Goal: Information Seeking & Learning: Find specific page/section

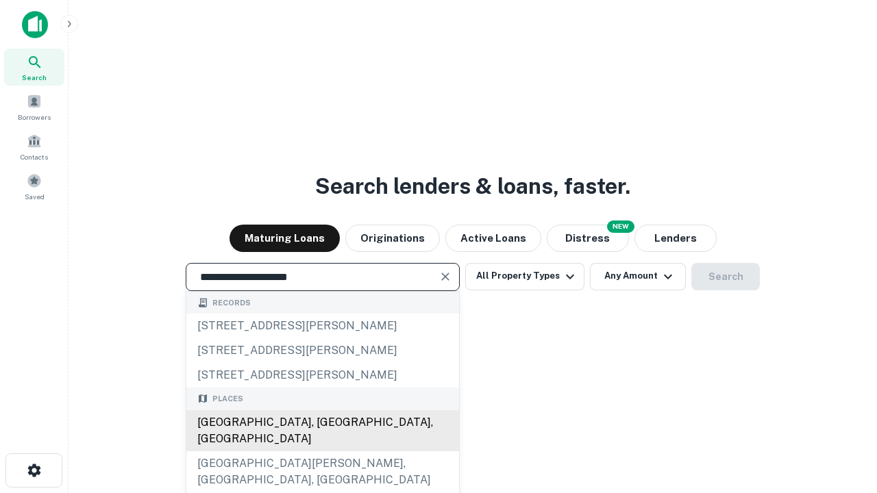
click at [322, 451] on div "[GEOGRAPHIC_DATA], [GEOGRAPHIC_DATA], [GEOGRAPHIC_DATA]" at bounding box center [322, 430] width 273 height 41
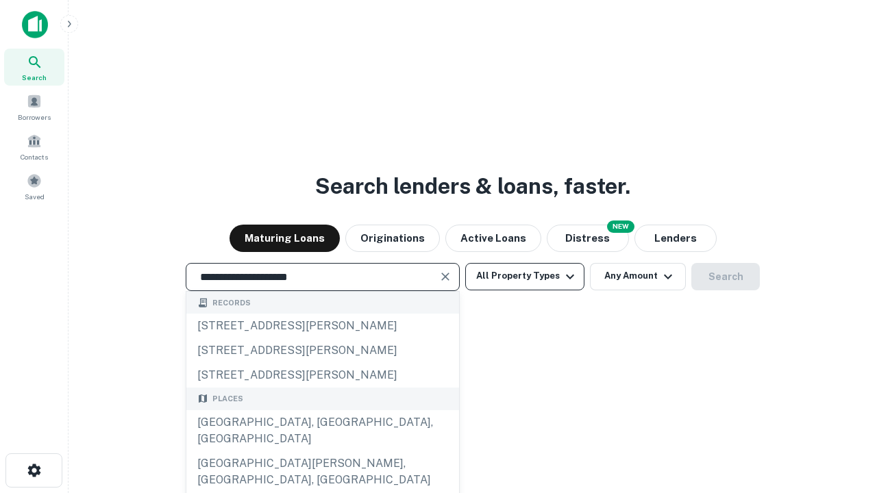
type input "**********"
click at [525, 276] on button "All Property Types" at bounding box center [524, 276] width 119 height 27
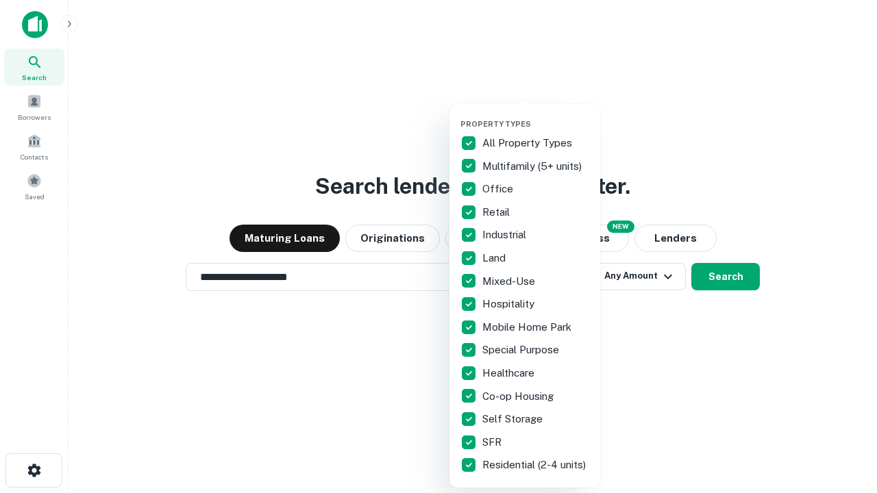
click at [536, 115] on button "button" at bounding box center [535, 115] width 151 height 1
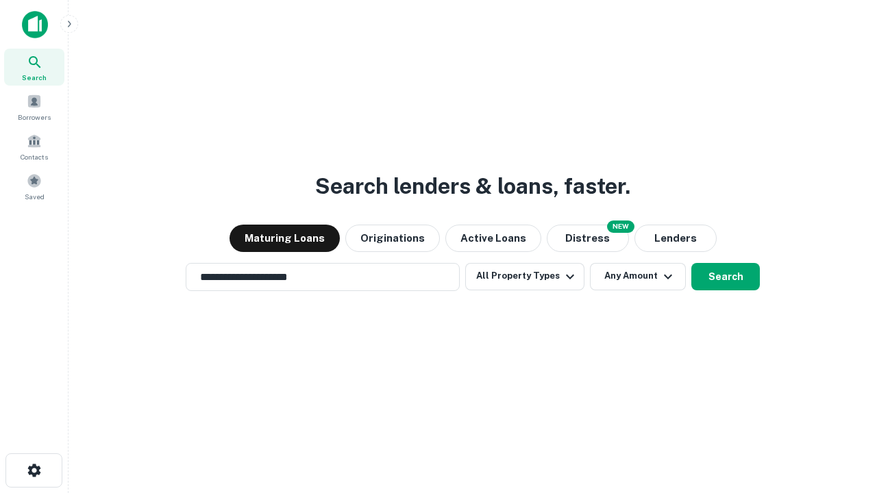
scroll to position [21, 0]
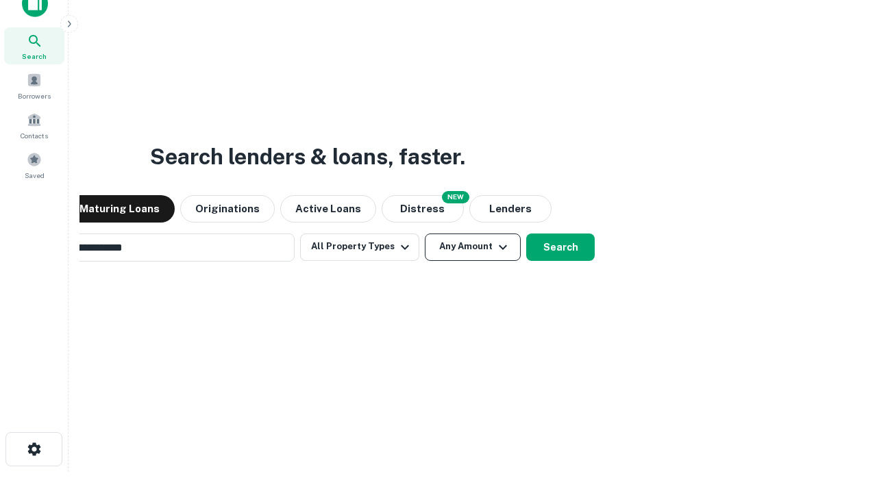
click at [425, 234] on button "Any Amount" at bounding box center [473, 247] width 96 height 27
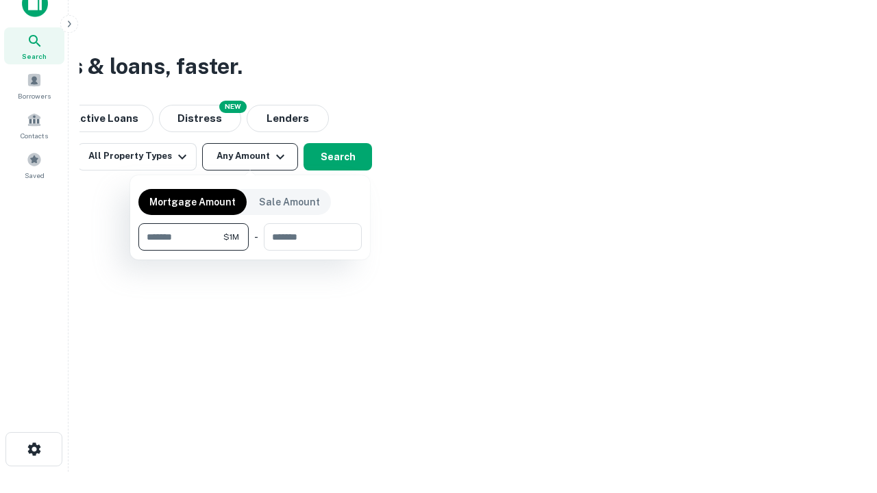
scroll to position [22, 0]
type input "*******"
click at [250, 251] on button "button" at bounding box center [249, 251] width 223 height 1
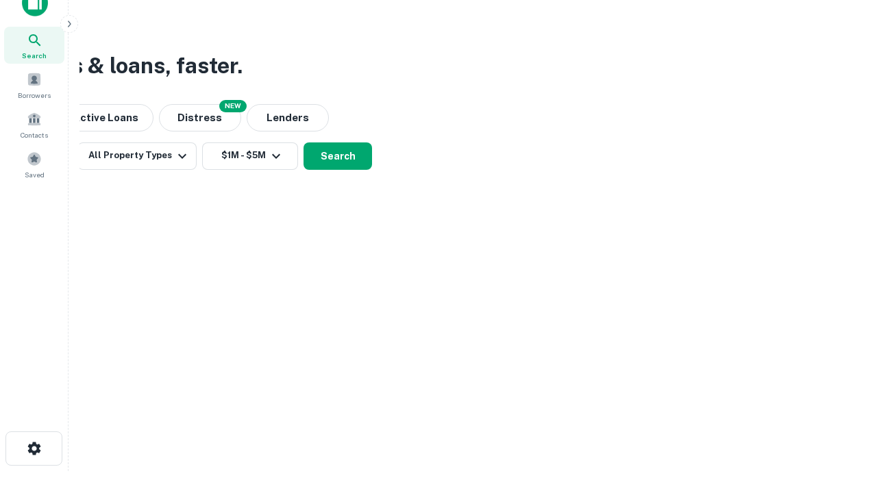
scroll to position [8, 253]
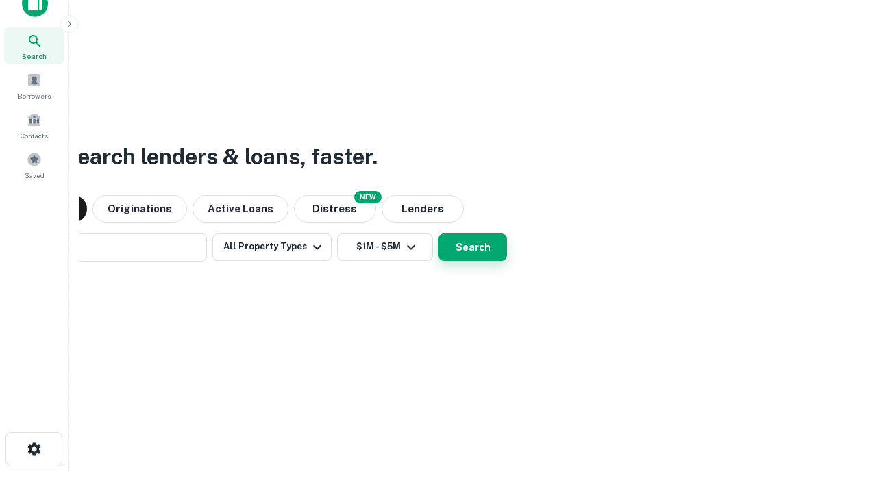
click at [438, 234] on button "Search" at bounding box center [472, 247] width 68 height 27
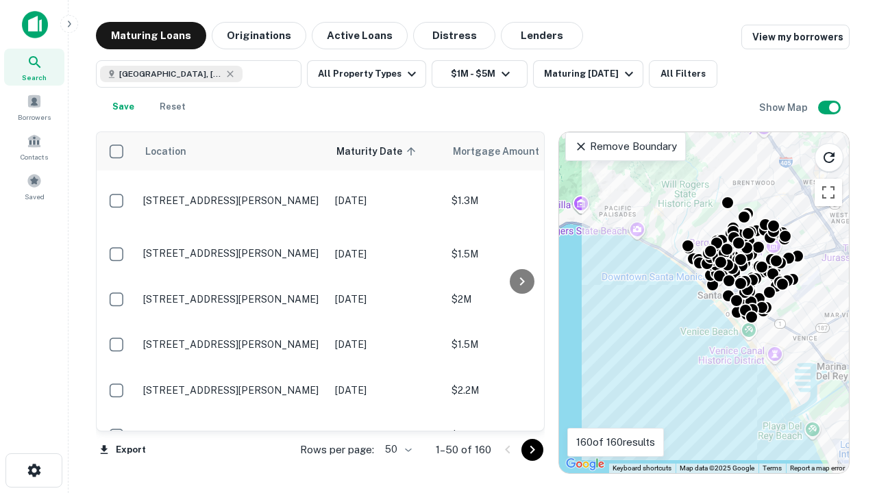
click at [396, 449] on body "Search Borrowers Contacts Saved Maturing Loans Originations Active Loans Distre…" at bounding box center [438, 246] width 877 height 493
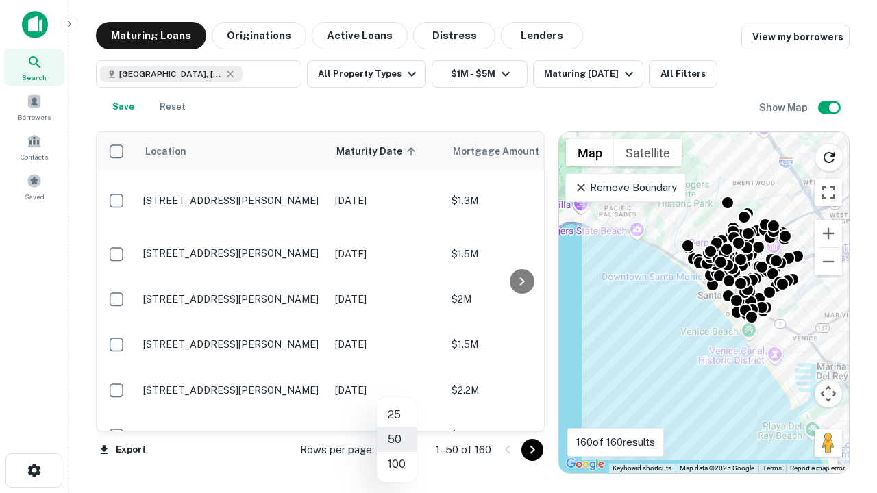
click at [397, 415] on li "25" at bounding box center [397, 415] width 40 height 25
